Goal: Navigation & Orientation: Understand site structure

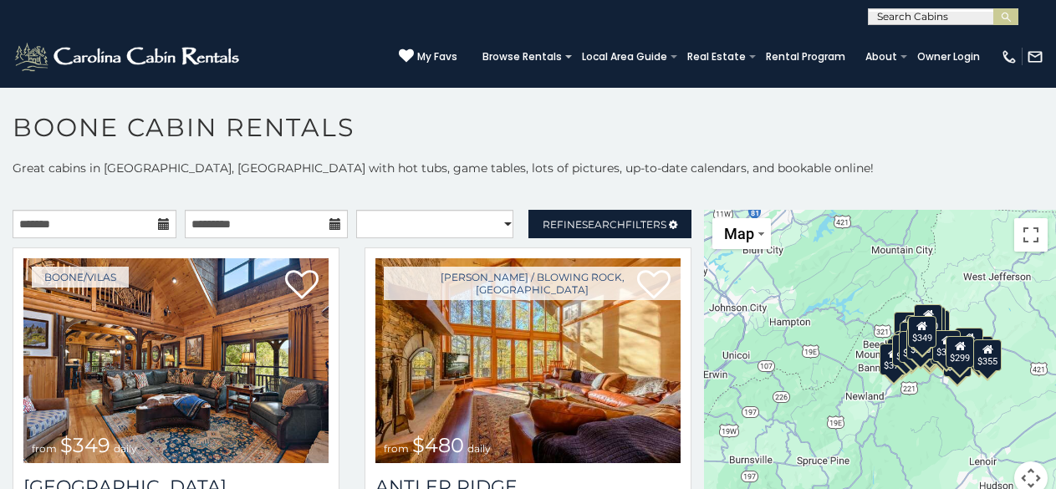
scroll to position [9, 0]
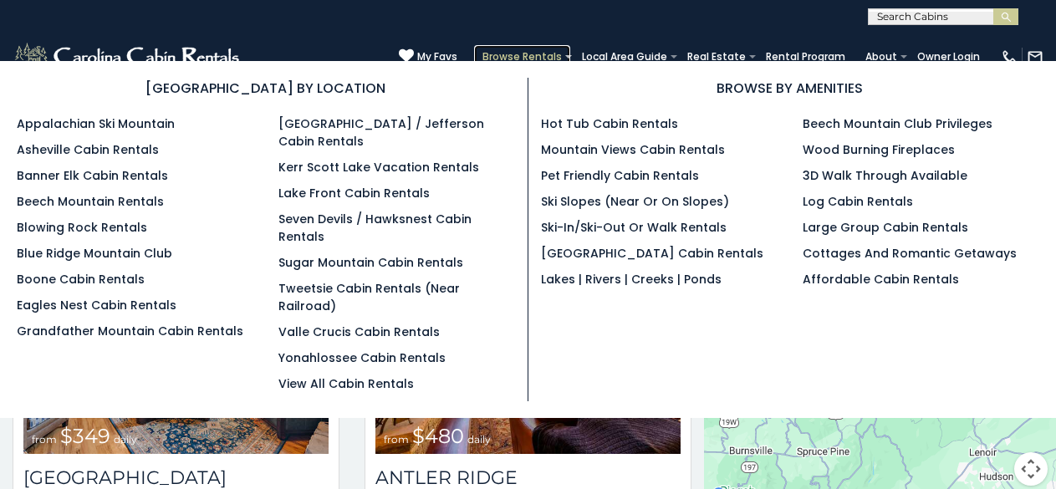
click at [505, 52] on link "Browse Rentals" at bounding box center [522, 56] width 96 height 23
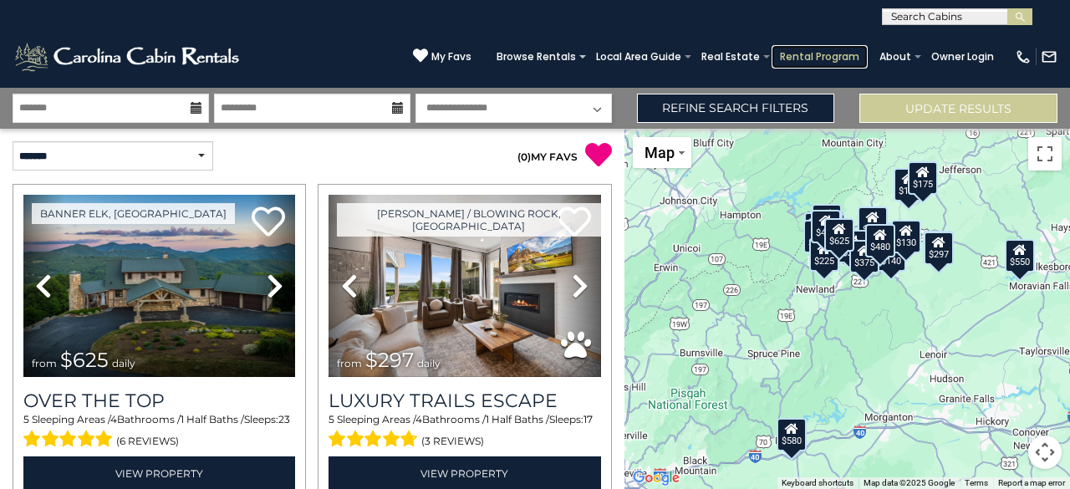
click at [785, 50] on link "Rental Program" at bounding box center [819, 56] width 96 height 23
